Goal: Navigation & Orientation: Find specific page/section

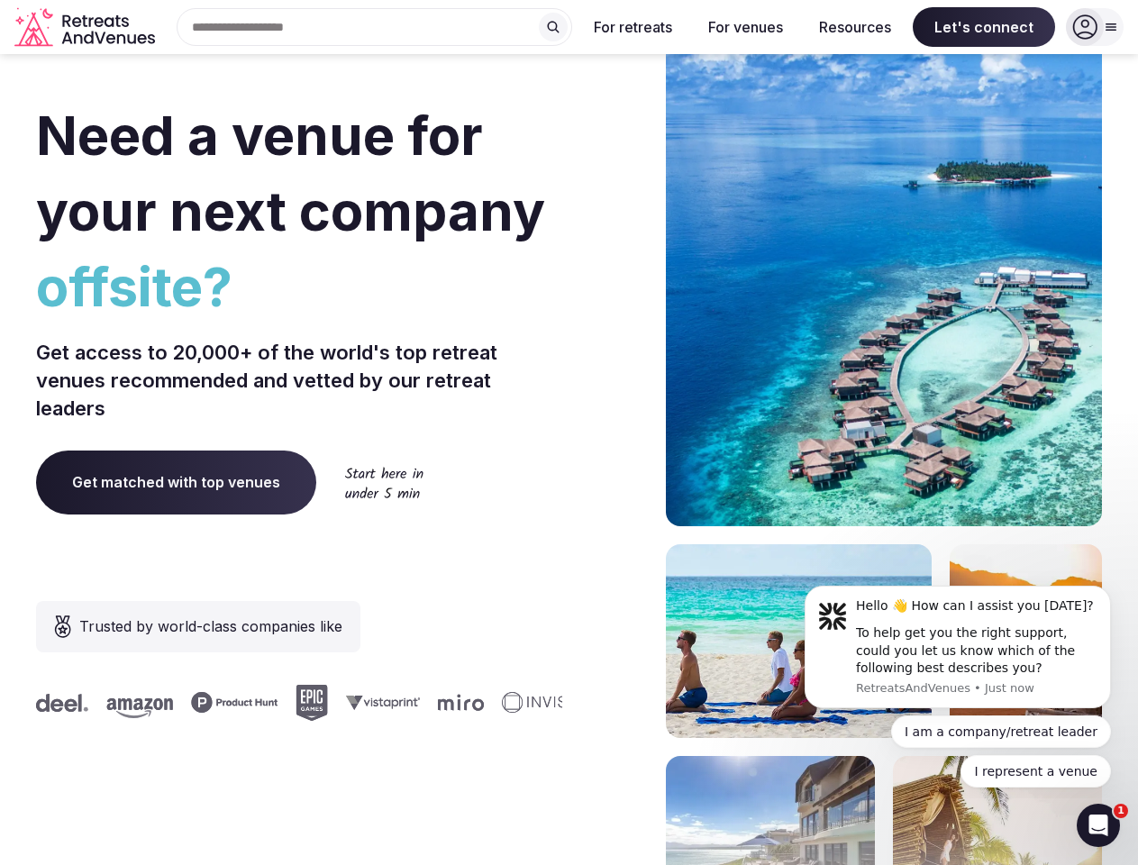
click at [568, 432] on div "Need a venue for your next company offsite? Get access to 20,000+ of the world'…" at bounding box center [568, 538] width 1065 height 1085
click at [375, 27] on div "Search Popular Destinations [GEOGRAPHIC_DATA], [GEOGRAPHIC_DATA] [GEOGRAPHIC_DA…" at bounding box center [367, 27] width 410 height 38
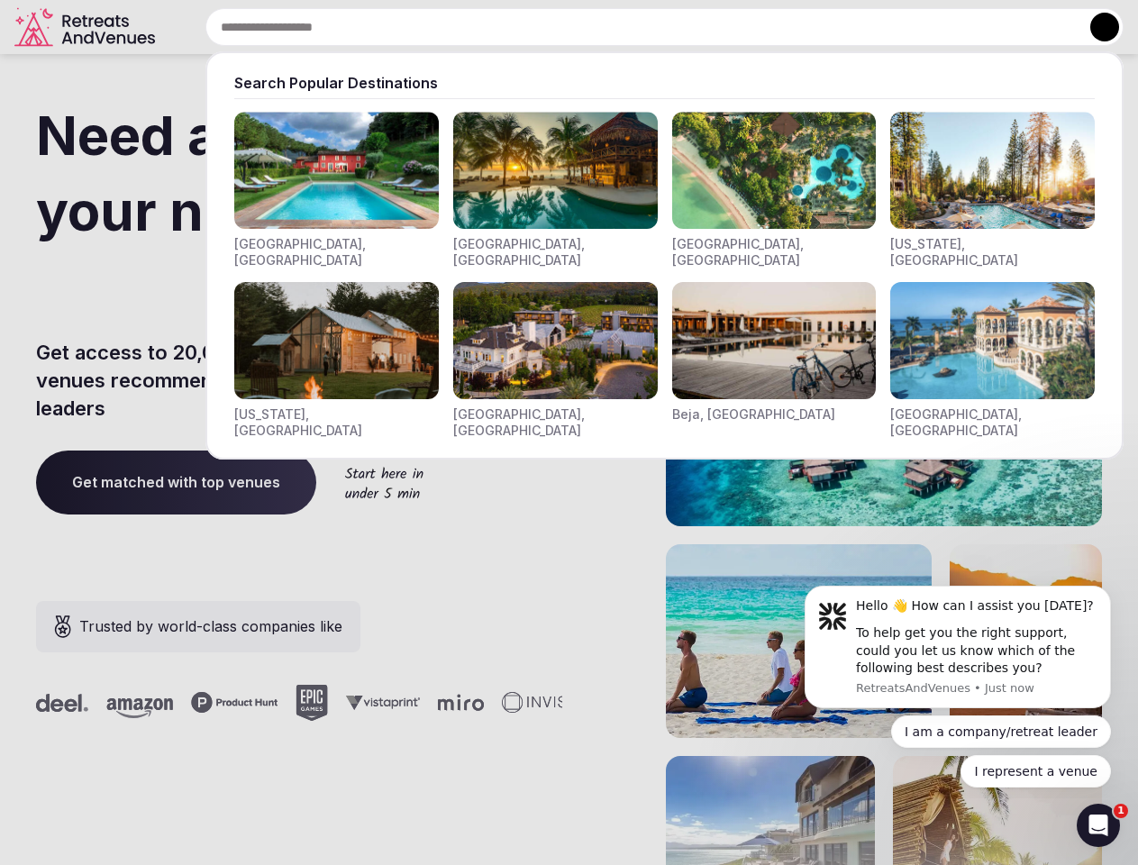
click at [553, 27] on input "text" at bounding box center [664, 27] width 918 height 38
click at [633, 27] on input "text" at bounding box center [664, 27] width 918 height 38
click at [745, 27] on input "text" at bounding box center [664, 27] width 918 height 38
click at [855, 27] on input "text" at bounding box center [664, 27] width 918 height 38
click at [984, 27] on input "text" at bounding box center [664, 27] width 918 height 38
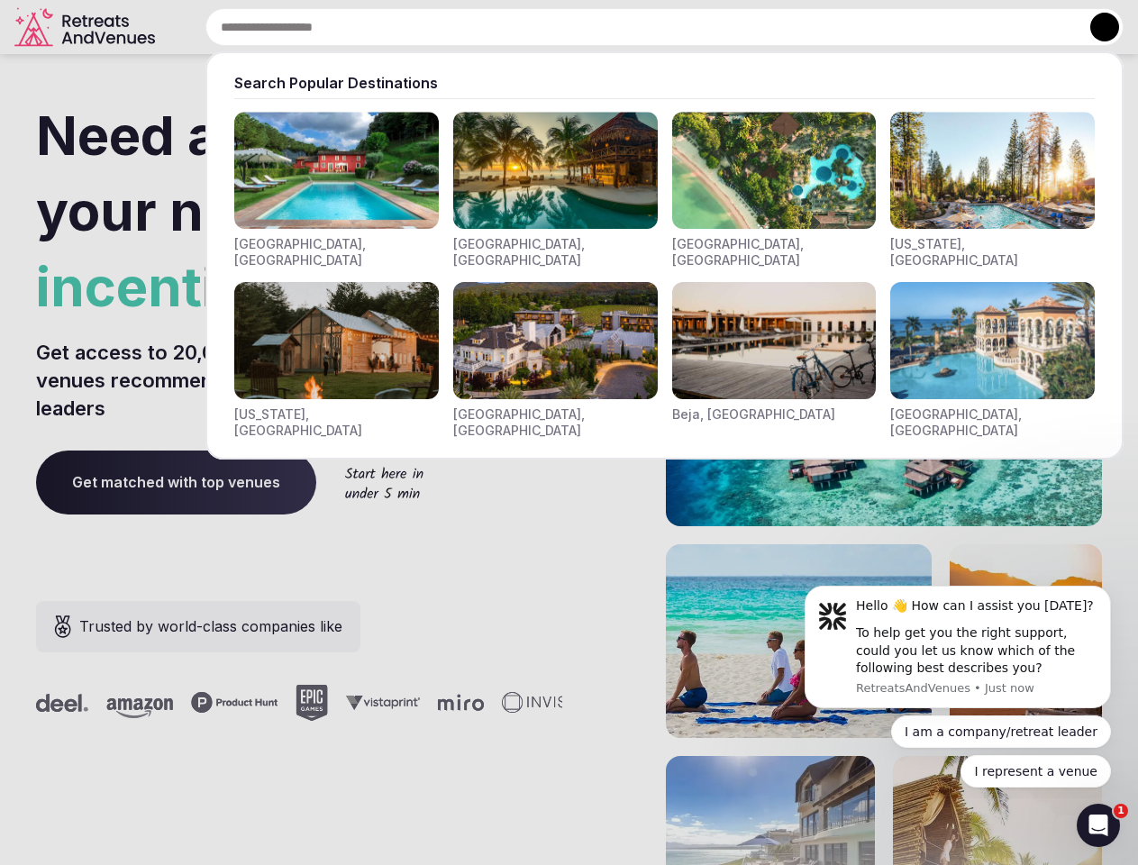
click at [1094, 27] on button at bounding box center [1104, 27] width 29 height 29
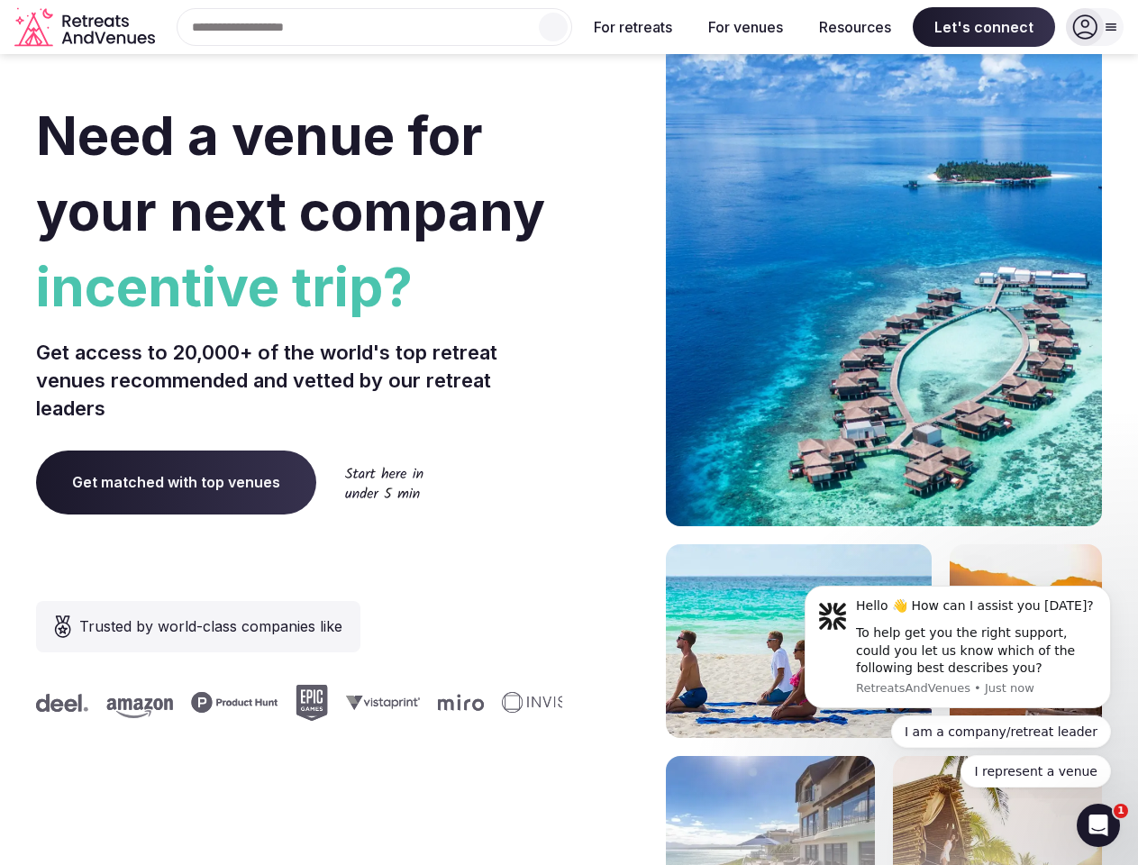
click at [957, 647] on div "To help get you the right support, could you let us know which of the following…" at bounding box center [976, 650] width 241 height 53
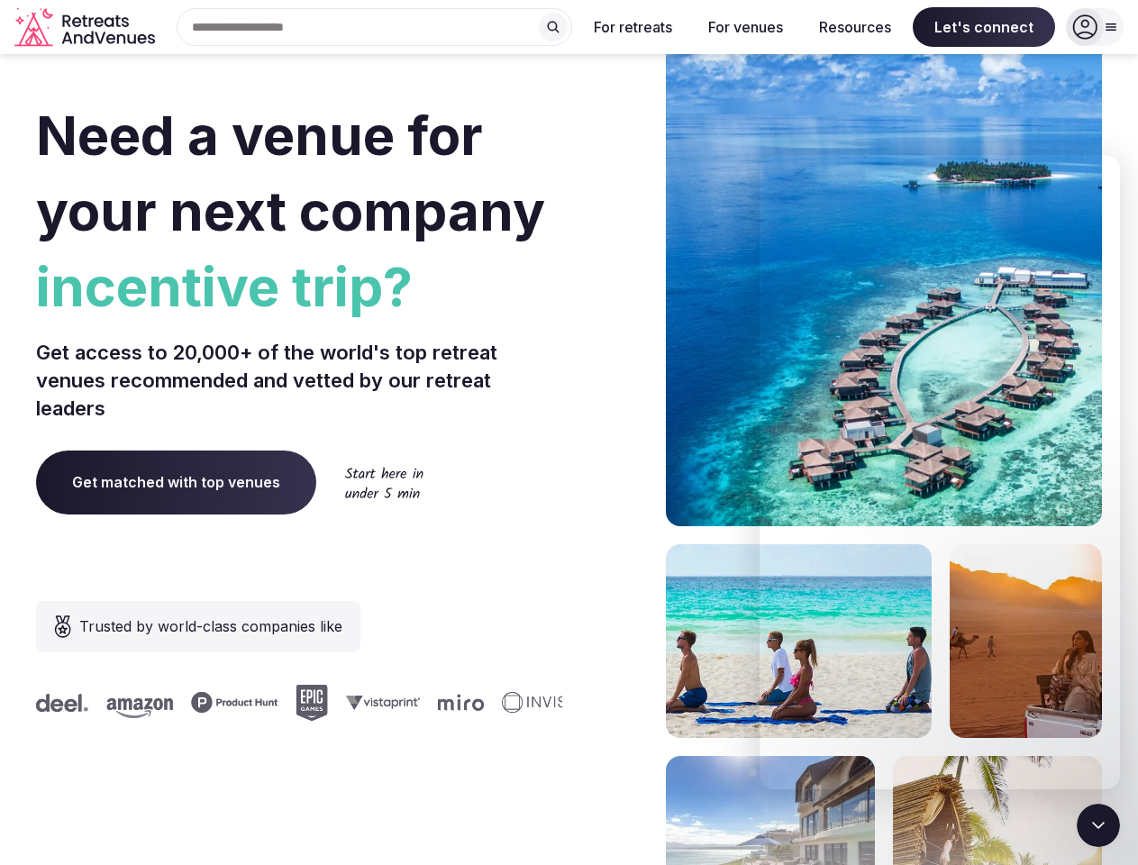
click at [1114, 591] on section "Need a venue for your next company incentive trip? Get access to 20,000+ of the…" at bounding box center [569, 538] width 1138 height 1085
